Goal: Transaction & Acquisition: Purchase product/service

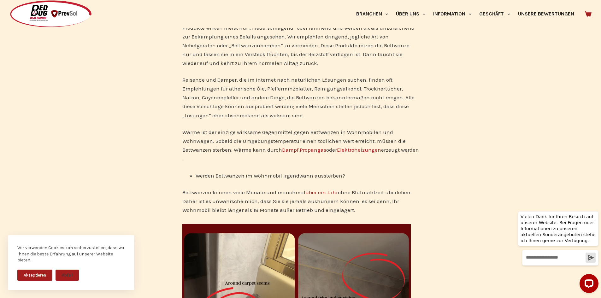
scroll to position [1199, 0]
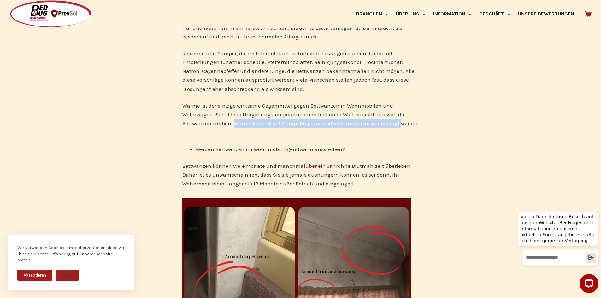
drag, startPoint x: 234, startPoint y: 114, endPoint x: 418, endPoint y: 117, distance: 183.4
click at [418, 117] on p "Wärme ist der einzige wirksame Gegenmittel gegen Bettwanzen in Wohnmobilen und …" at bounding box center [300, 118] width 237 height 35
click at [431, 133] on div "Haben Sie Bettwanzen in Ihrem Wohnmobil oder Wohnwagen? Egal, ob Sie einen selb…" at bounding box center [300, 20] width 601 height 2137
click at [425, 126] on div "Haben Sie Bettwanzen in Ihrem Wohnmobil oder Wohnwagen? Egal, ob Sie einen selb…" at bounding box center [300, 20] width 601 height 2137
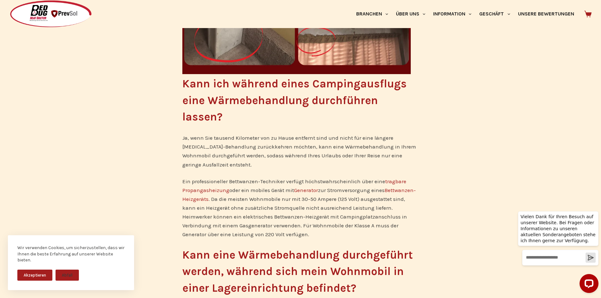
scroll to position [1483, 0]
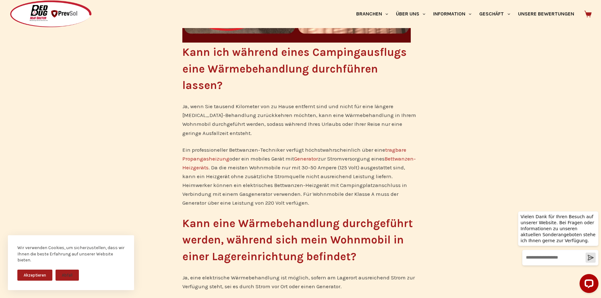
click at [204, 149] on font "tragbare Propangasheizung" at bounding box center [294, 154] width 224 height 15
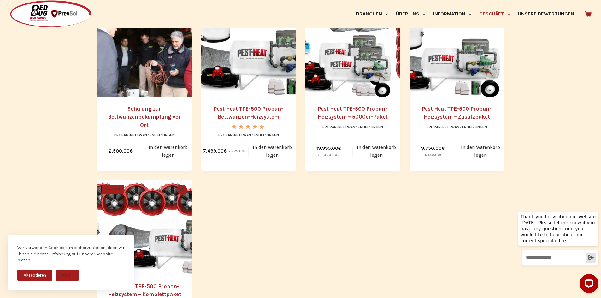
scroll to position [316, 0]
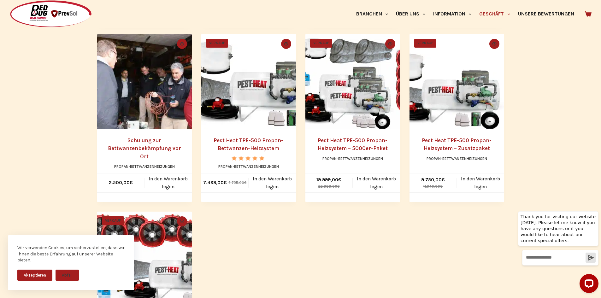
click at [31, 276] on font "Akzeptieren" at bounding box center [35, 275] width 22 height 5
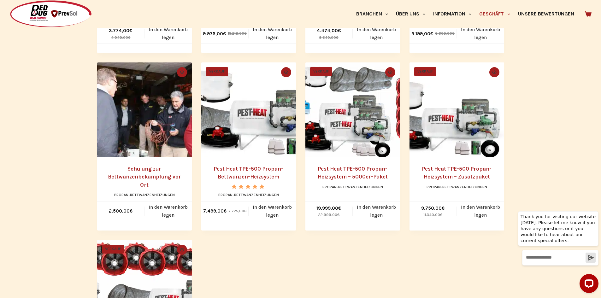
scroll to position [0, 0]
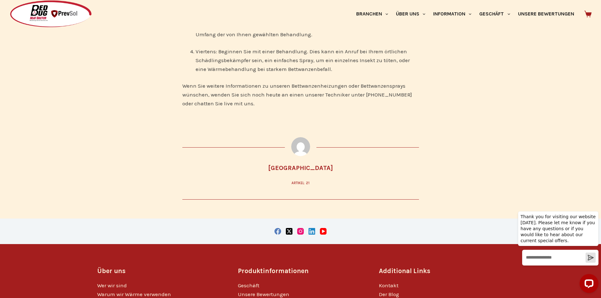
scroll to position [2223, 0]
